Goal: Book appointment/travel/reservation

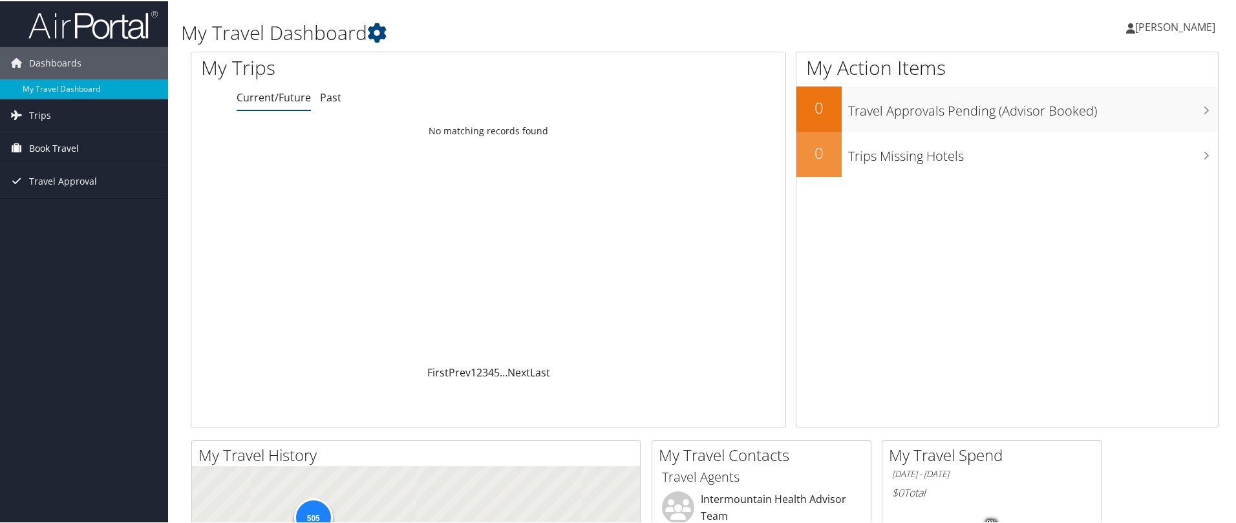
click at [71, 143] on span "Book Travel" at bounding box center [54, 147] width 50 height 32
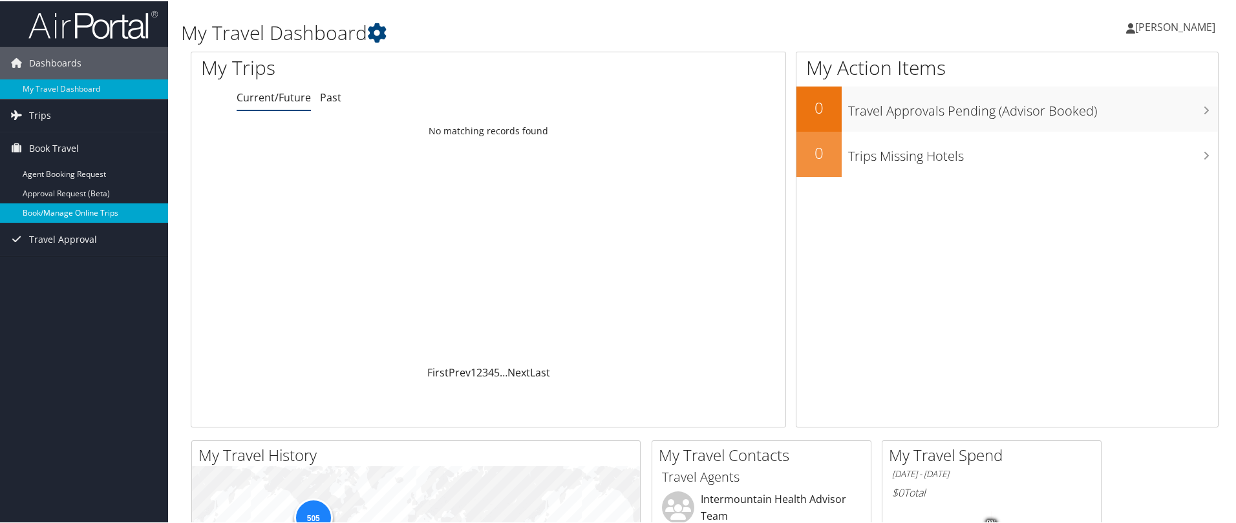
click at [62, 214] on link "Book/Manage Online Trips" at bounding box center [84, 211] width 168 height 19
